Goal: Task Accomplishment & Management: Manage account settings

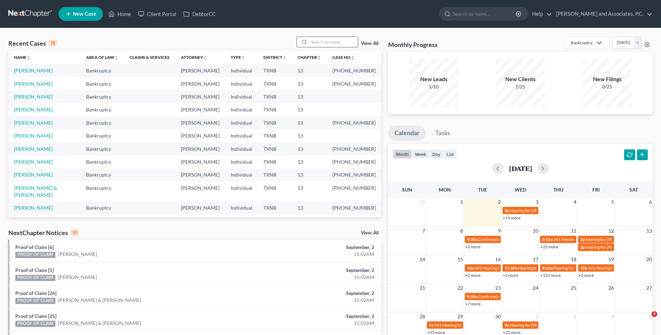
click at [323, 44] on input "search" at bounding box center [333, 42] width 49 height 10
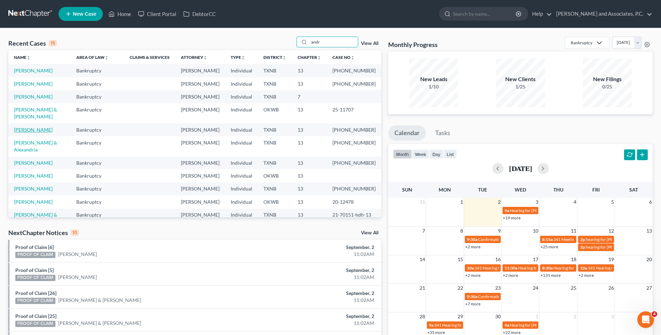
type input "andr"
click at [32, 133] on link "[PERSON_NAME]" at bounding box center [33, 130] width 39 height 6
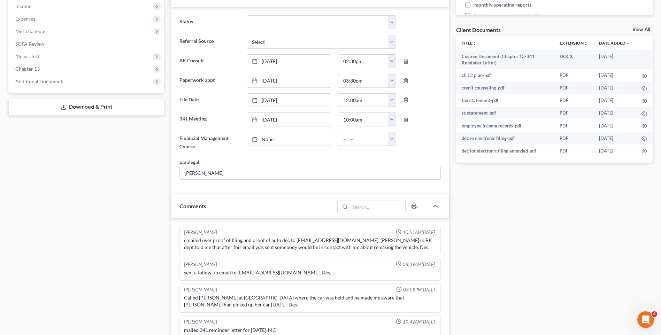
scroll to position [244, 0]
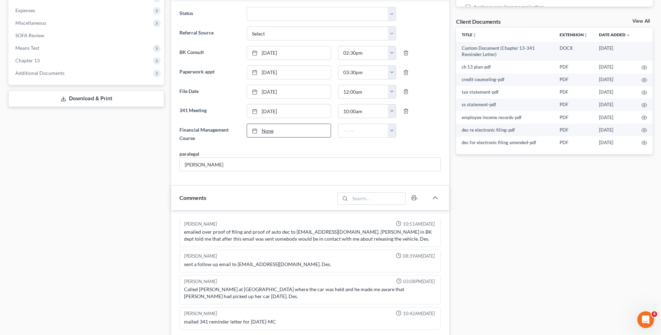
click at [266, 133] on link "None" at bounding box center [289, 130] width 84 height 13
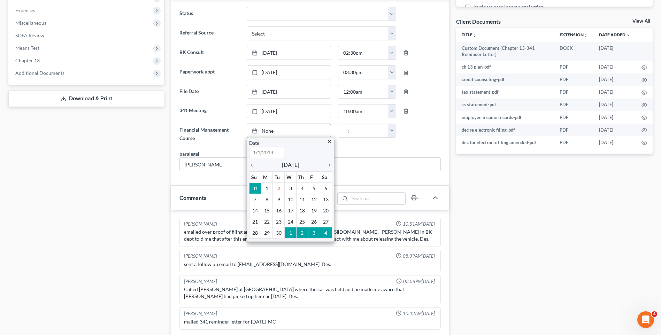
click at [252, 165] on icon "chevron_left" at bounding box center [253, 165] width 9 height 6
type input "[DATE]"
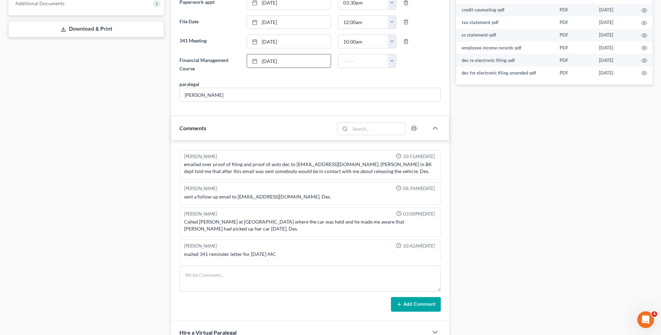
scroll to position [40, 0]
click at [204, 279] on textarea at bounding box center [309, 279] width 261 height 26
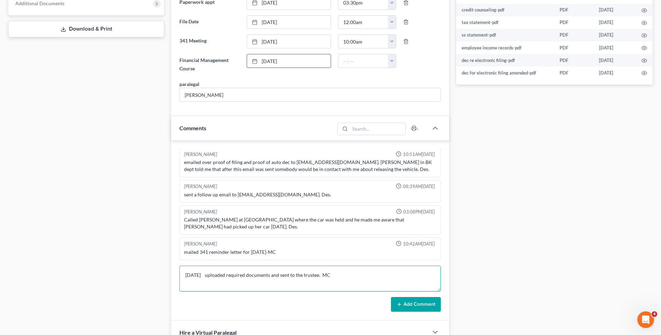
type textarea "[DATE] uploaded required documents and sent to the trustee. MC"
click at [409, 305] on button "Add Comment" at bounding box center [416, 304] width 50 height 15
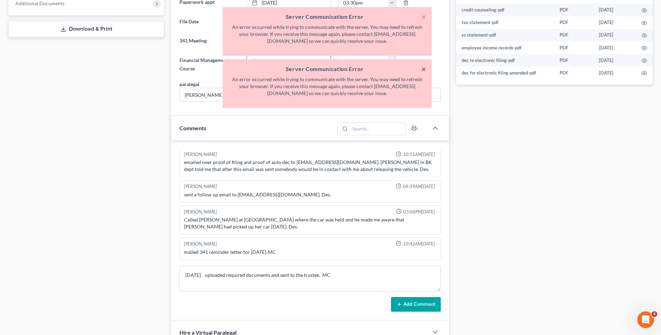
click at [421, 69] on button "×" at bounding box center [423, 69] width 5 height 8
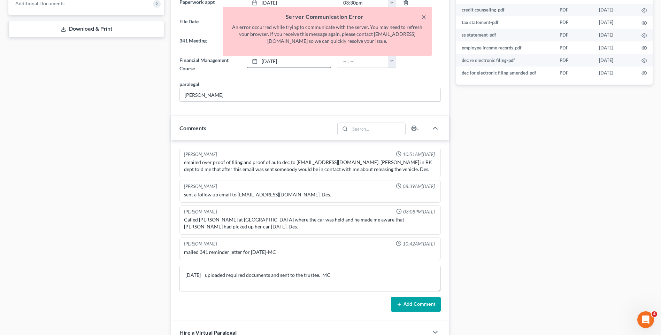
click at [423, 19] on button "×" at bounding box center [423, 17] width 5 height 8
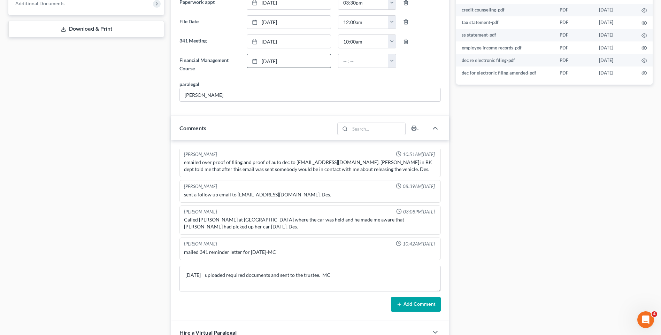
click at [416, 304] on button "Add Comment" at bounding box center [416, 304] width 50 height 15
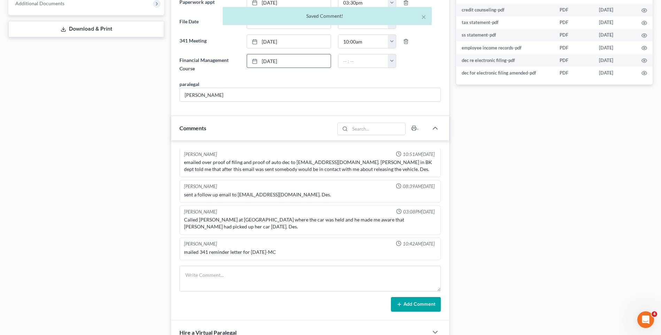
scroll to position [66, 0]
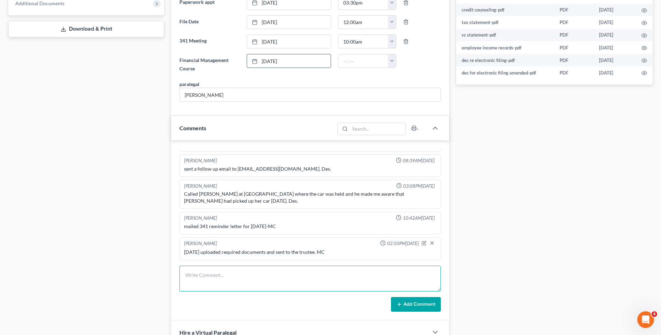
click at [211, 278] on textarea at bounding box center [309, 279] width 261 height 26
type textarea "Noticed creditors. RA"
click at [410, 306] on button "Add Comment" at bounding box center [416, 304] width 50 height 15
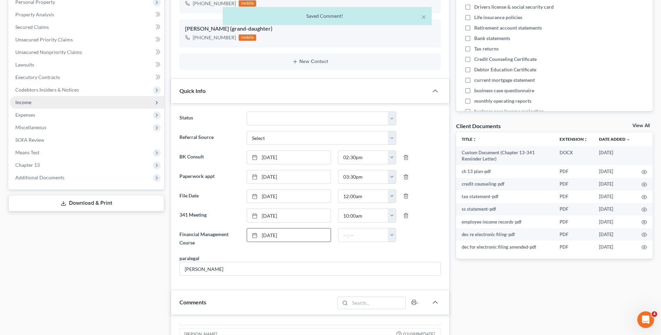
scroll to position [0, 0]
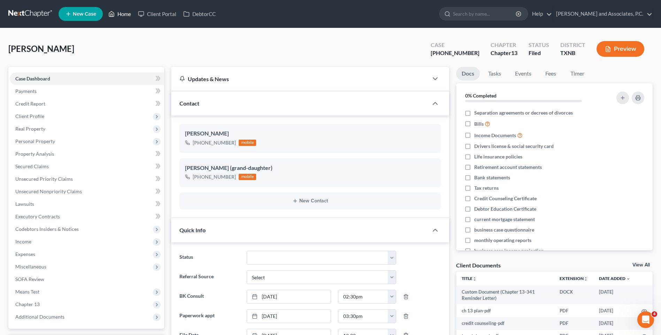
click at [123, 15] on link "Home" at bounding box center [120, 14] width 30 height 13
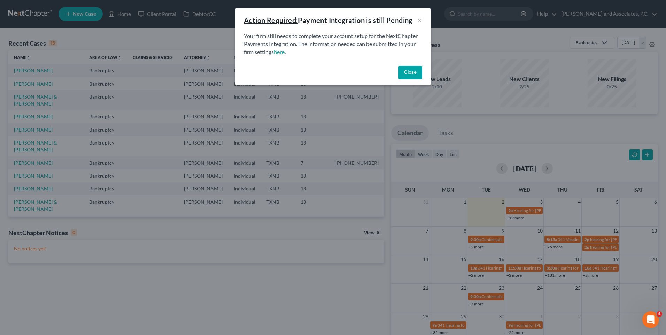
click at [406, 73] on button "Close" at bounding box center [411, 73] width 24 height 14
